Goal: Task Accomplishment & Management: Use online tool/utility

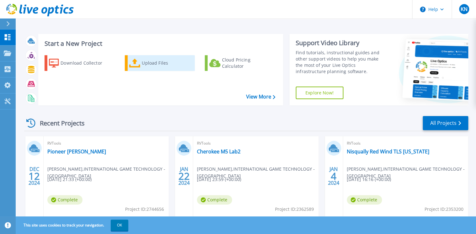
click at [156, 65] on div "Upload Files" at bounding box center [167, 63] width 50 height 13
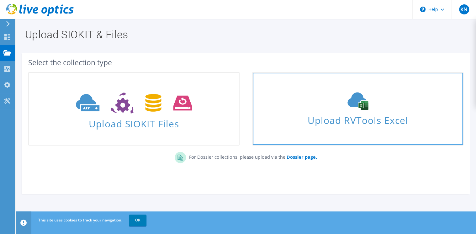
click at [365, 121] on span "Upload RVTools Excel" at bounding box center [358, 118] width 210 height 13
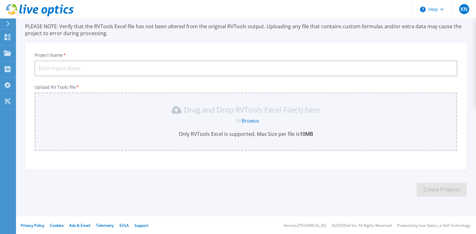
scroll to position [43, 0]
click at [253, 121] on link "Browse" at bounding box center [251, 120] width 18 height 7
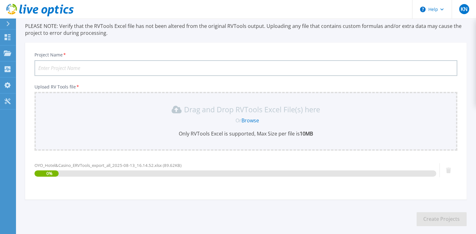
scroll to position [73, 0]
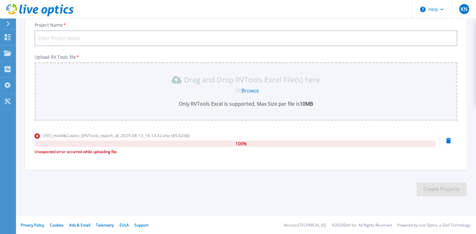
click at [251, 89] on link "Browse" at bounding box center [251, 90] width 18 height 7
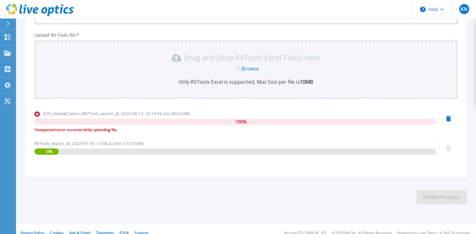
scroll to position [103, 0]
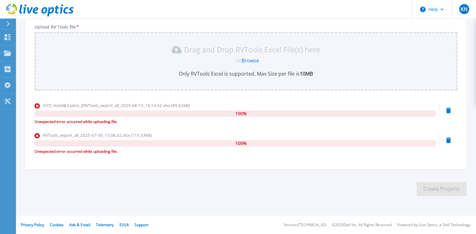
click at [447, 108] on icon at bounding box center [448, 111] width 5 height 6
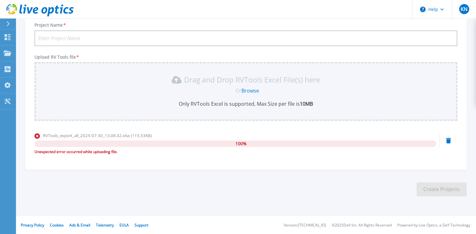
click at [450, 139] on icon at bounding box center [448, 141] width 5 height 6
